Goal: Book appointment/travel/reservation

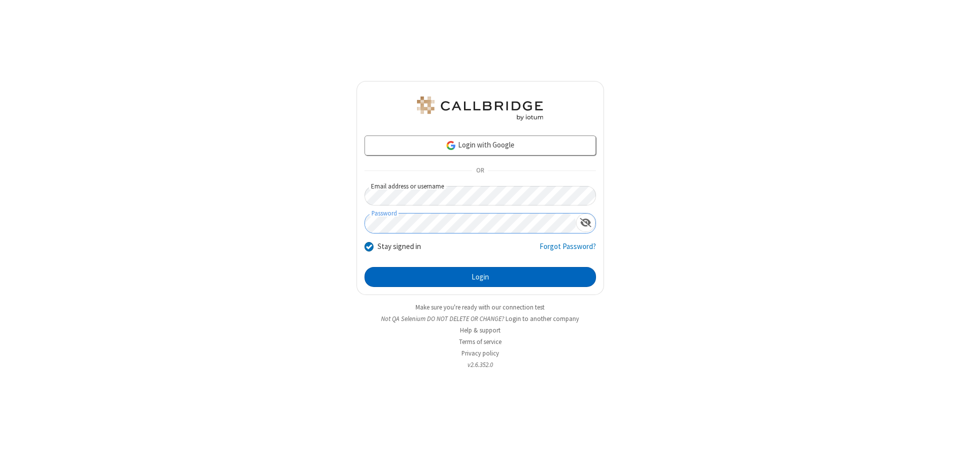
click at [480, 277] on button "Login" at bounding box center [479, 277] width 231 height 20
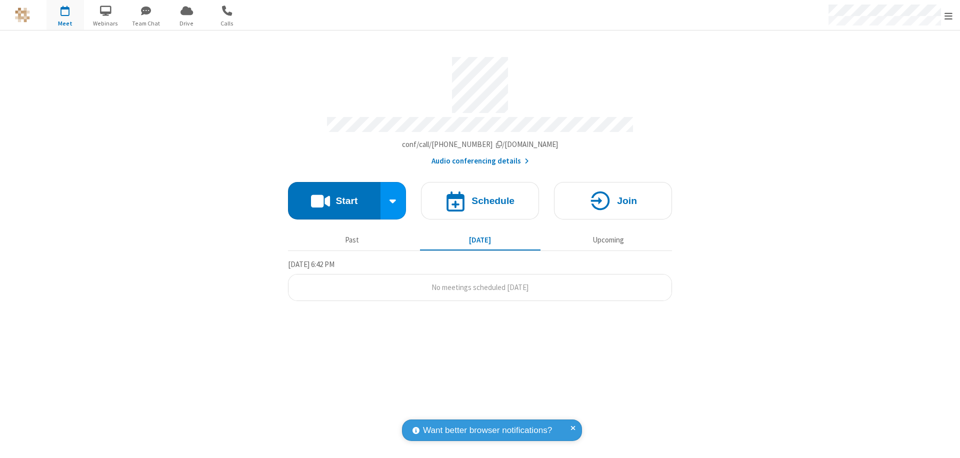
click at [948, 15] on span "Open menu" at bounding box center [948, 16] width 8 height 10
click at [65, 15] on span "button" at bounding box center [64, 10] width 37 height 17
click at [480, 196] on h4 "Schedule" at bounding box center [492, 200] width 43 height 9
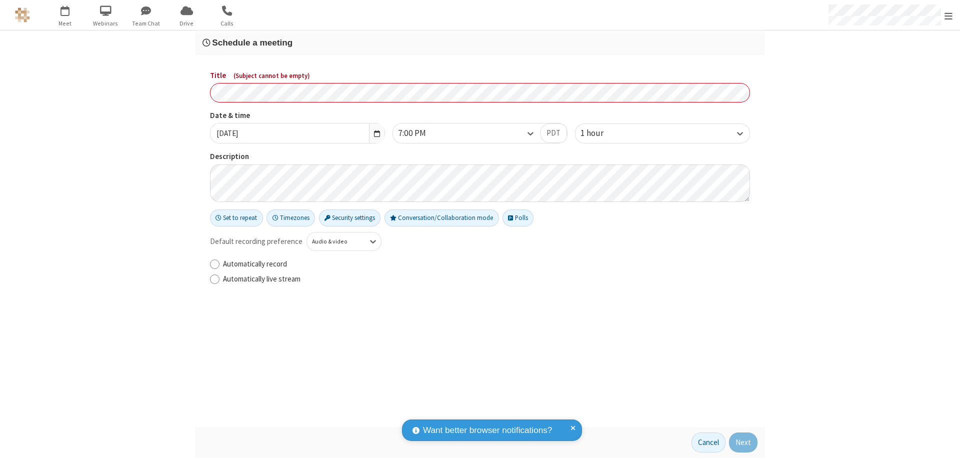
click at [480, 42] on h3 "Schedule a meeting" at bounding box center [479, 42] width 555 height 9
